Goal: Navigation & Orientation: Find specific page/section

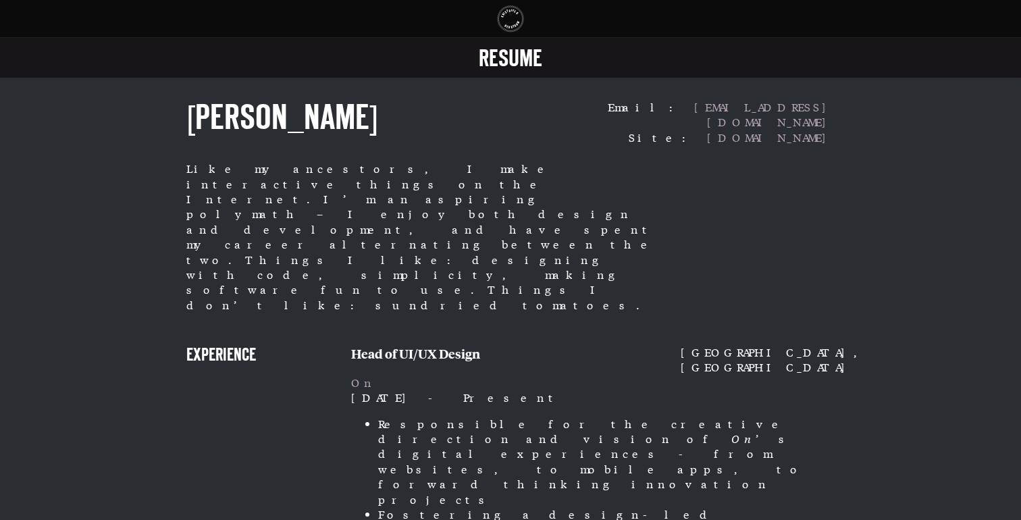
scroll to position [3, 0]
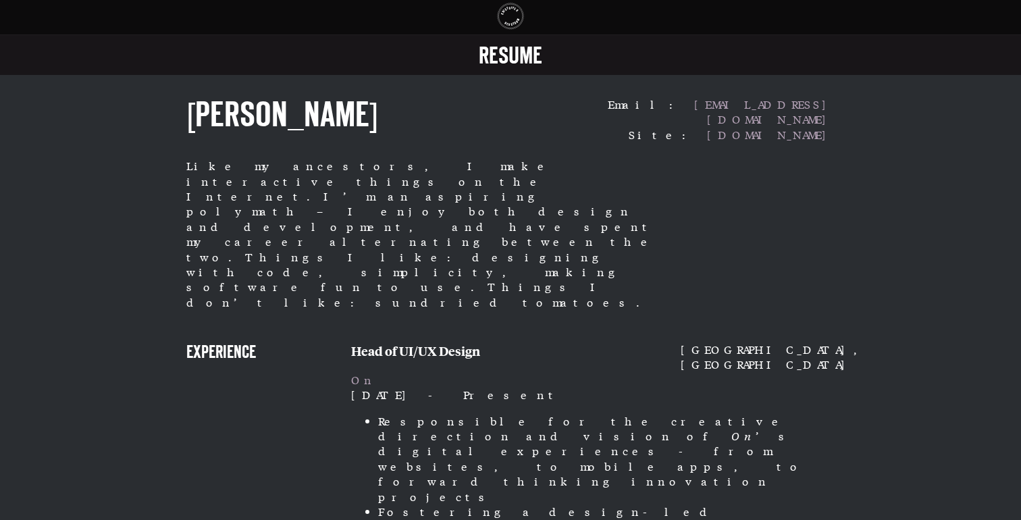
click at [508, 59] on span "Resume" at bounding box center [510, 57] width 63 height 22
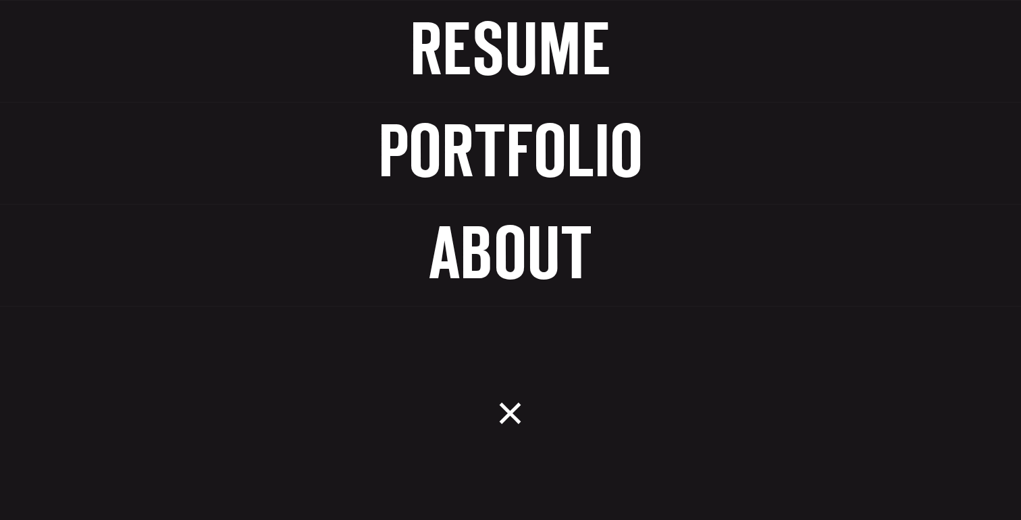
click at [495, 140] on span "Portfolio" at bounding box center [510, 155] width 265 height 68
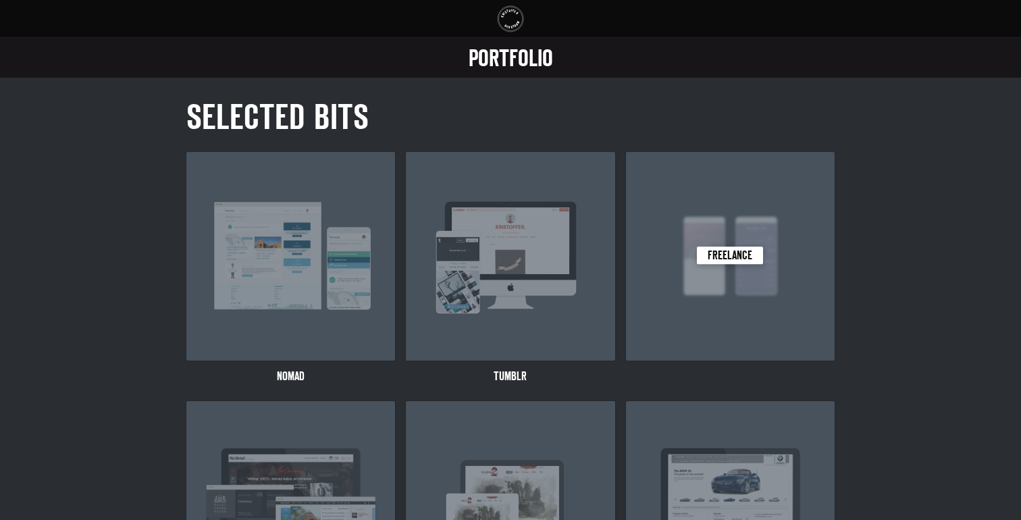
click at [723, 265] on img at bounding box center [730, 256] width 173 height 130
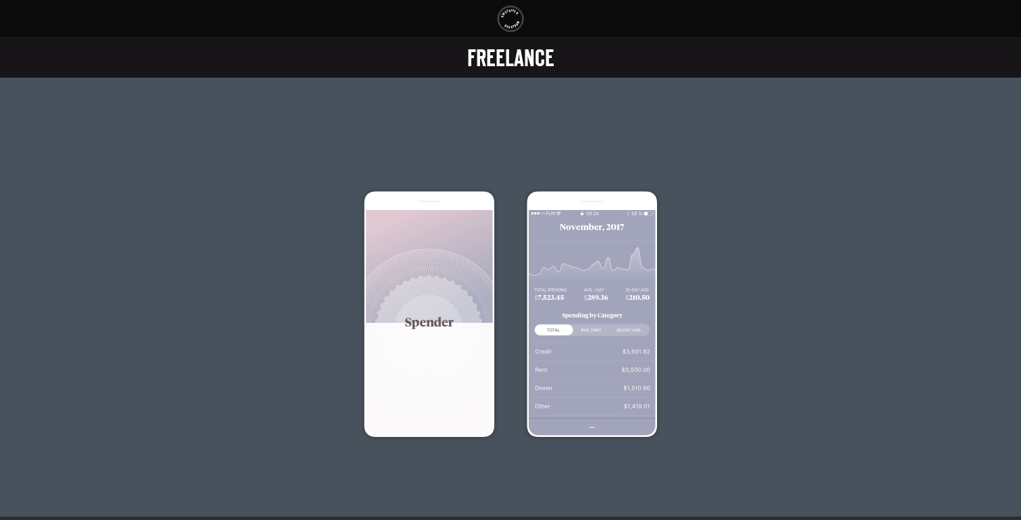
click at [487, 43] on link "Portfolio Freelance" at bounding box center [510, 57] width 1021 height 41
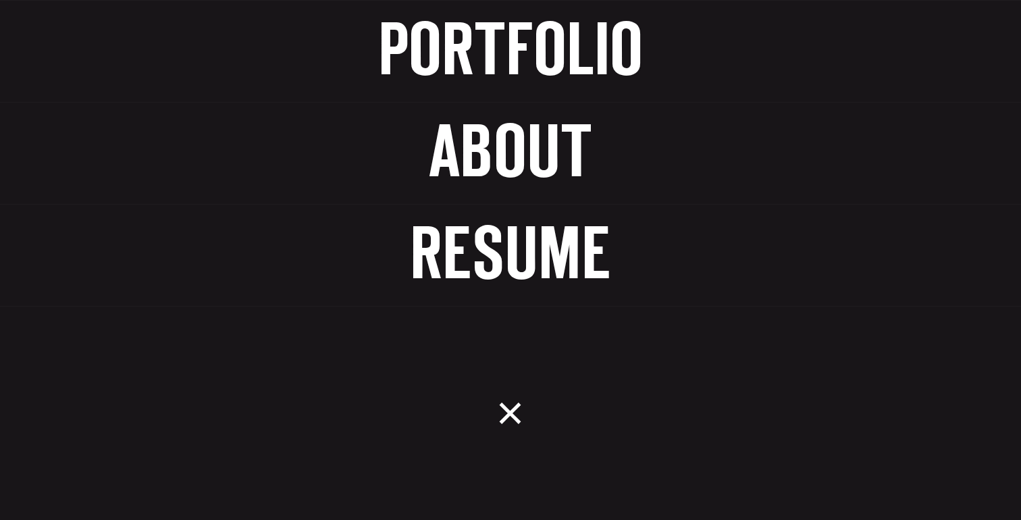
click at [471, 128] on span "About" at bounding box center [510, 155] width 163 height 68
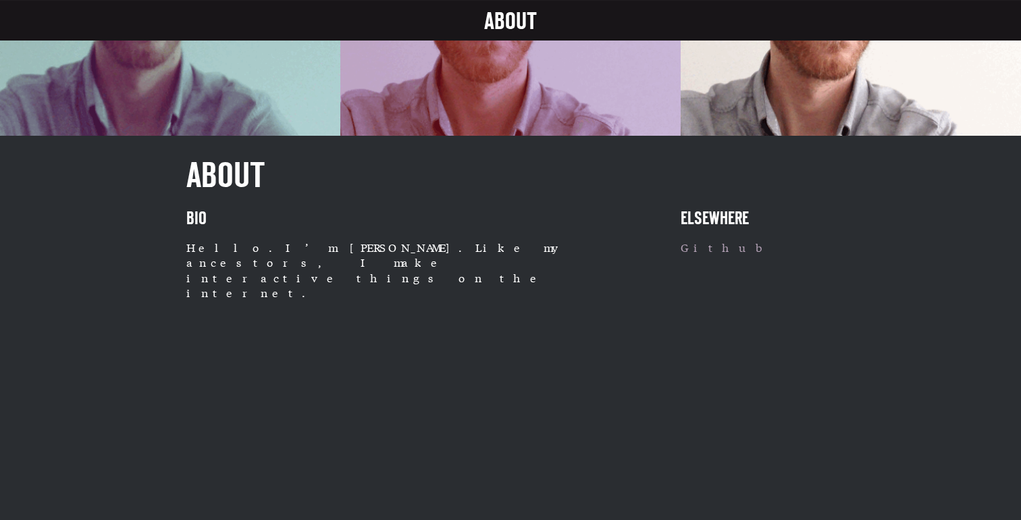
scroll to position [358, 0]
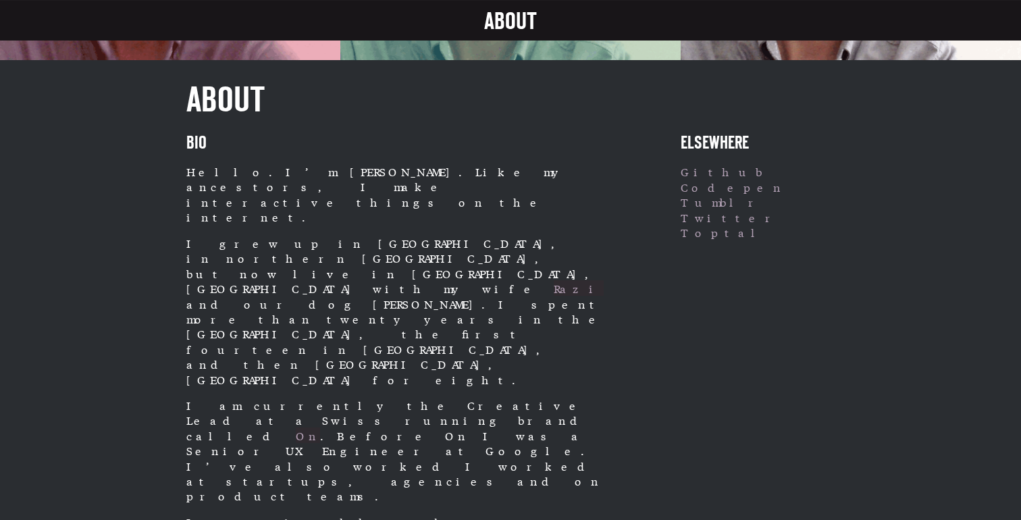
click at [509, 15] on span "About" at bounding box center [510, 22] width 53 height 22
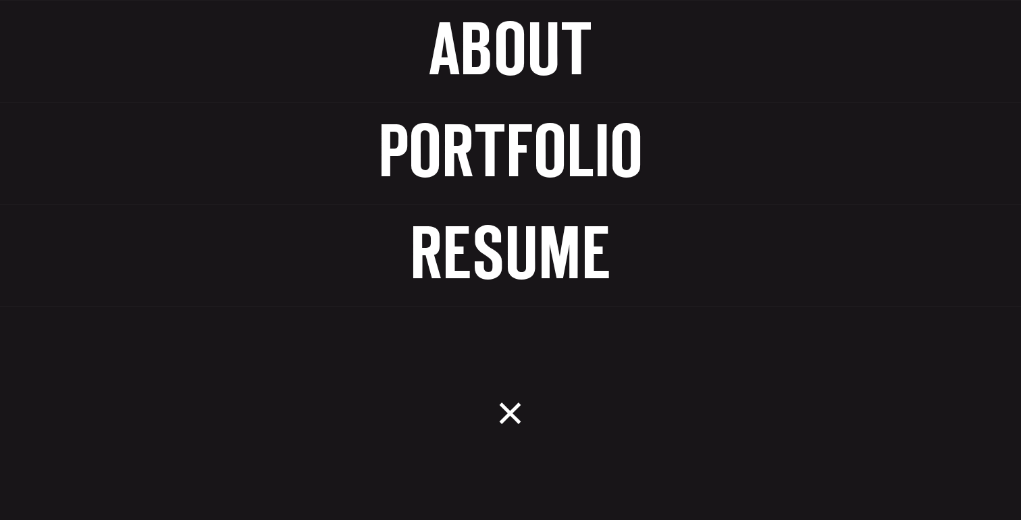
scroll to position [0, 0]
click at [488, 155] on span "Portfolio" at bounding box center [510, 155] width 265 height 68
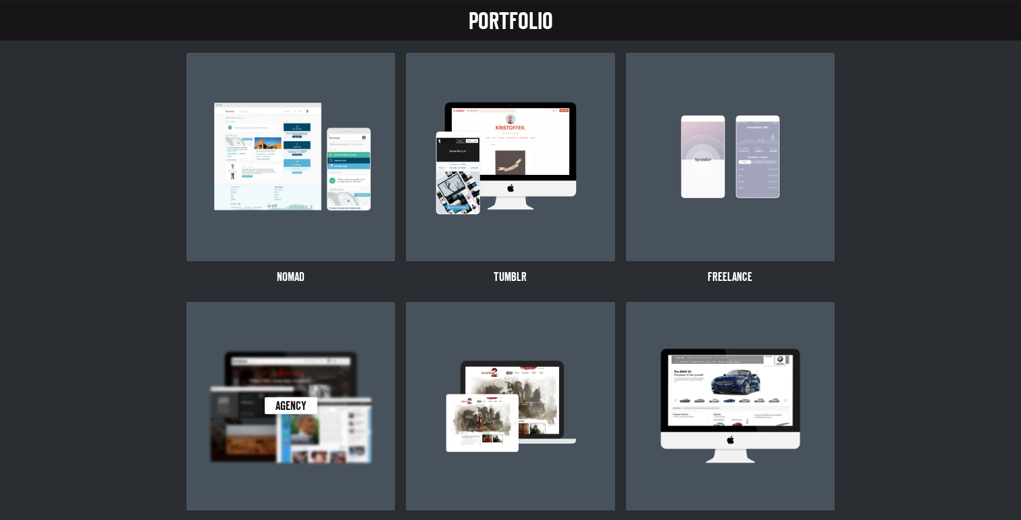
scroll to position [78, 0]
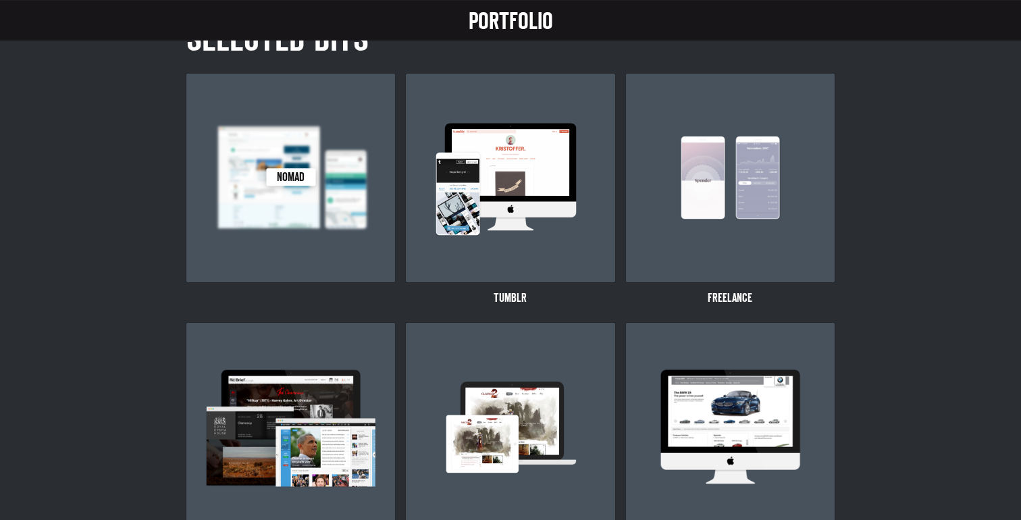
click at [326, 199] on img at bounding box center [291, 178] width 173 height 130
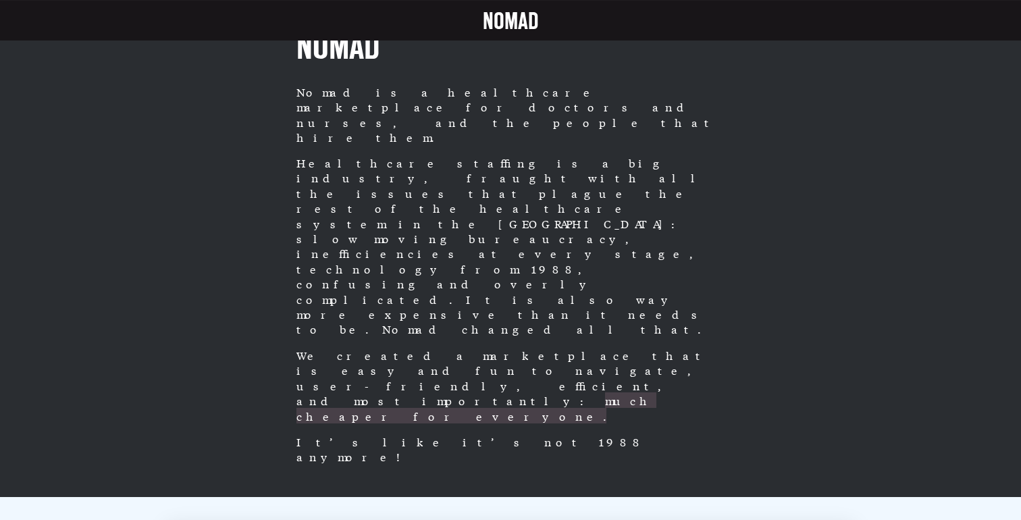
scroll to position [713, 0]
